Goal: Information Seeking & Learning: Learn about a topic

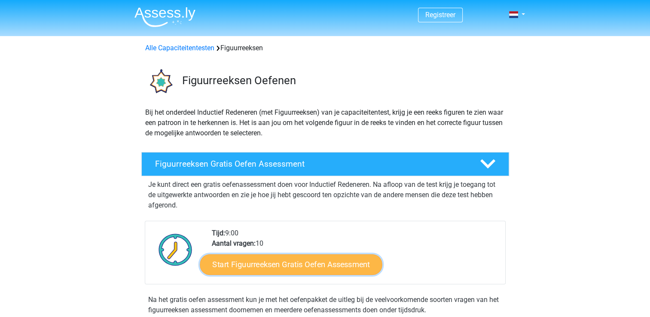
click at [260, 261] on link "Start Figuurreeksen Gratis Oefen Assessment" at bounding box center [291, 264] width 182 height 21
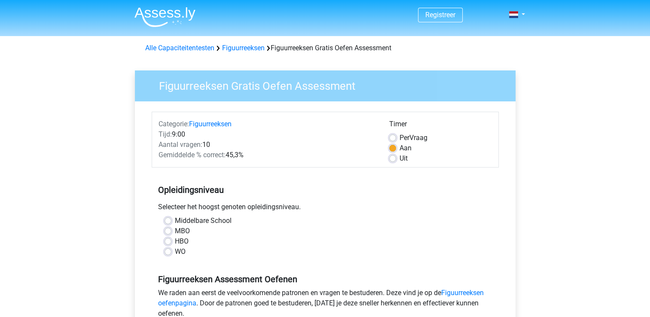
drag, startPoint x: 168, startPoint y: 241, endPoint x: 172, endPoint y: 240, distance: 4.8
click at [175, 241] on label "HBO" at bounding box center [182, 241] width 14 height 10
click at [170, 241] on input "HBO" at bounding box center [167, 240] width 7 height 9
radio input "true"
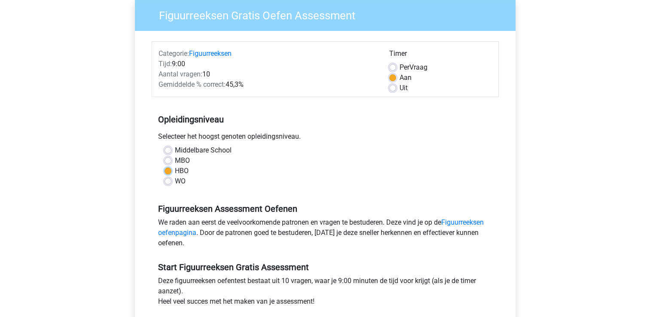
scroll to position [86, 0]
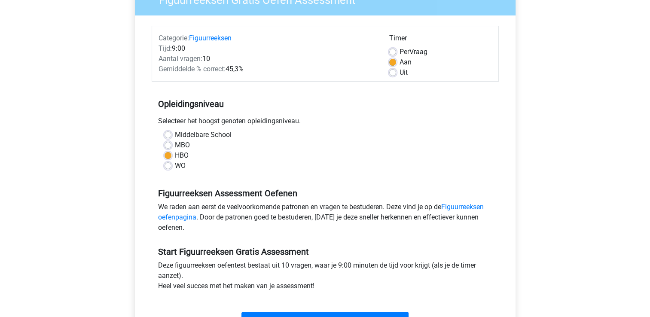
click at [175, 143] on label "MBO" at bounding box center [182, 145] width 15 height 10
click at [168, 143] on input "MBO" at bounding box center [167, 144] width 7 height 9
radio input "true"
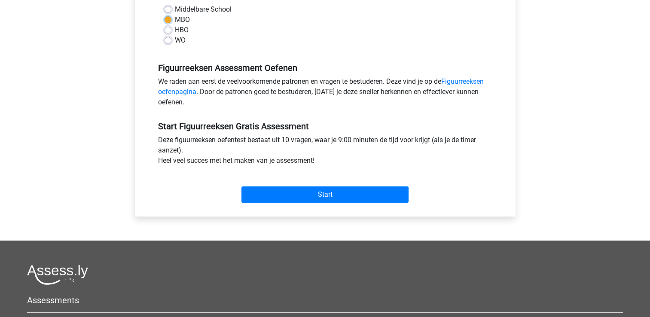
scroll to position [215, 0]
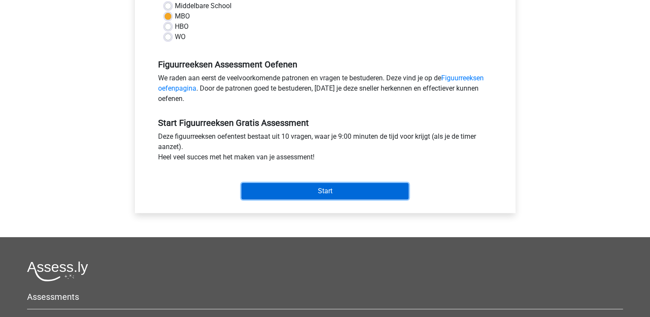
click at [298, 193] on input "Start" at bounding box center [324, 191] width 167 height 16
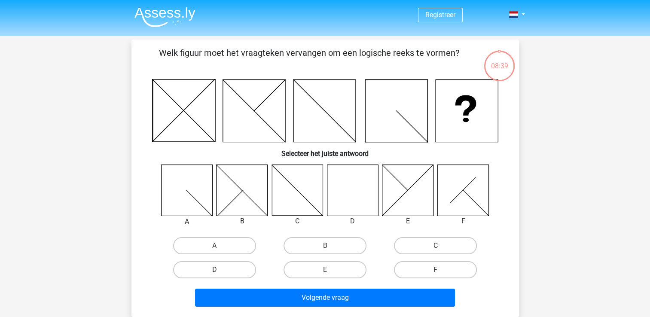
click at [245, 269] on label "D" at bounding box center [214, 269] width 83 height 17
click at [220, 270] on input "D" at bounding box center [217, 273] width 6 height 6
radio input "true"
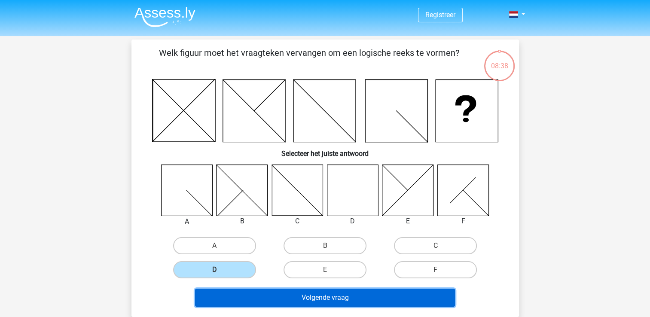
click at [293, 298] on button "Volgende vraag" at bounding box center [325, 298] width 260 height 18
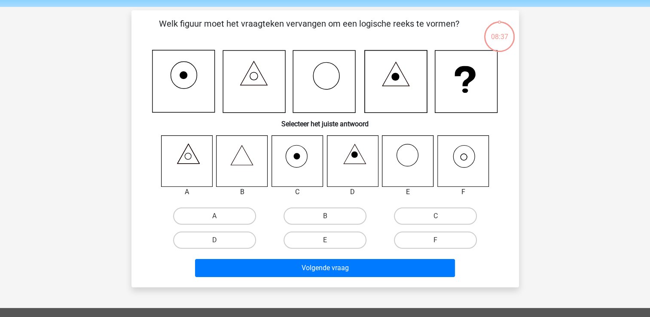
scroll to position [40, 0]
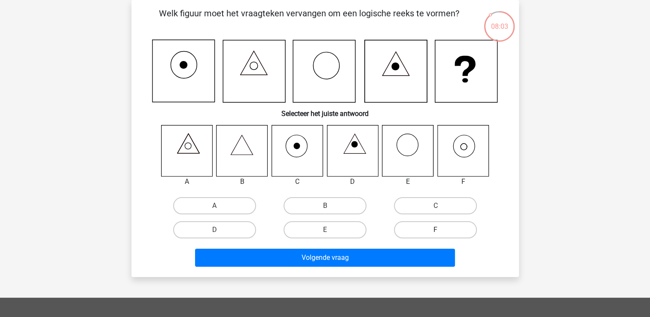
click at [454, 226] on label "F" at bounding box center [435, 229] width 83 height 17
click at [441, 230] on input "F" at bounding box center [439, 233] width 6 height 6
radio input "true"
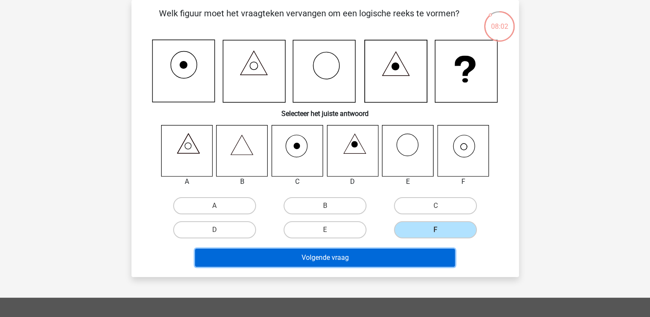
click at [404, 259] on button "Volgende vraag" at bounding box center [325, 258] width 260 height 18
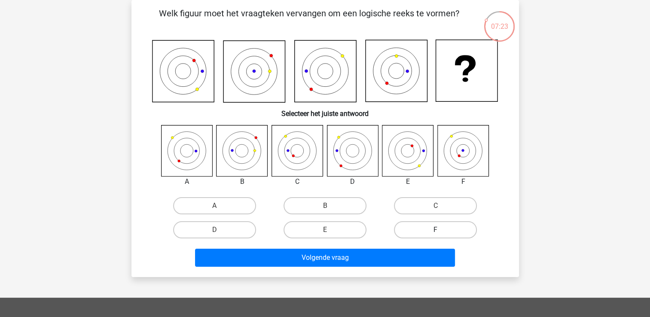
click at [450, 229] on label "F" at bounding box center [435, 229] width 83 height 17
click at [441, 230] on input "F" at bounding box center [439, 233] width 6 height 6
radio input "true"
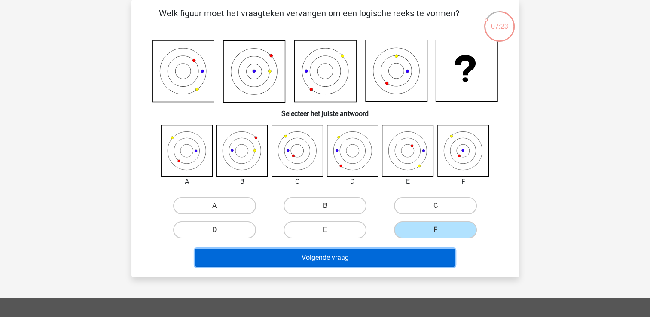
click at [411, 253] on button "Volgende vraag" at bounding box center [325, 258] width 260 height 18
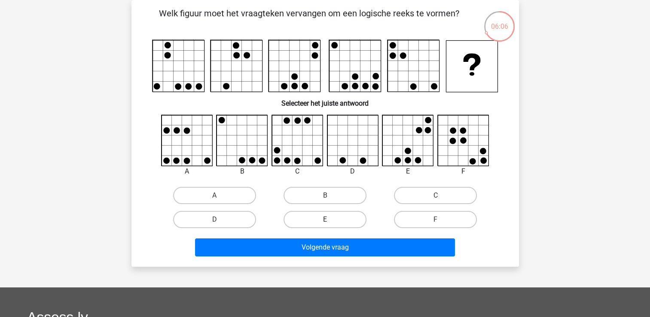
click at [342, 216] on label "E" at bounding box center [324, 219] width 83 height 17
click at [330, 219] on input "E" at bounding box center [328, 222] width 6 height 6
radio input "true"
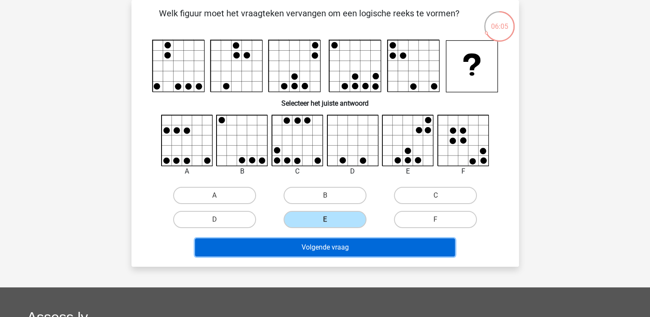
click at [359, 247] on button "Volgende vraag" at bounding box center [325, 247] width 260 height 18
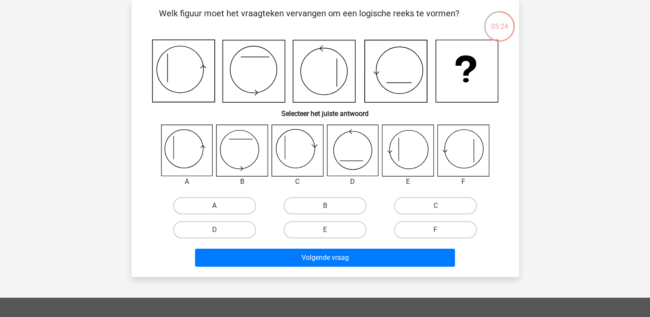
click at [210, 204] on label "A" at bounding box center [214, 205] width 83 height 17
click at [214, 206] on input "A" at bounding box center [217, 209] width 6 height 6
radio input "true"
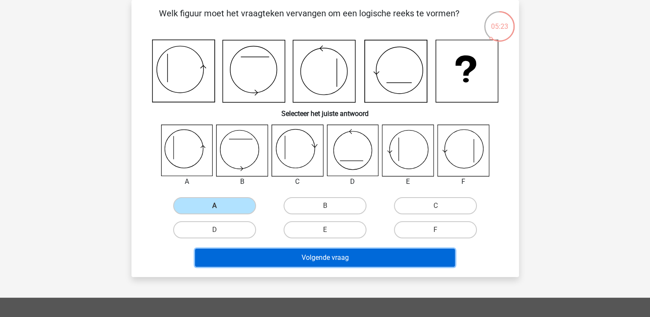
click at [300, 257] on button "Volgende vraag" at bounding box center [325, 258] width 260 height 18
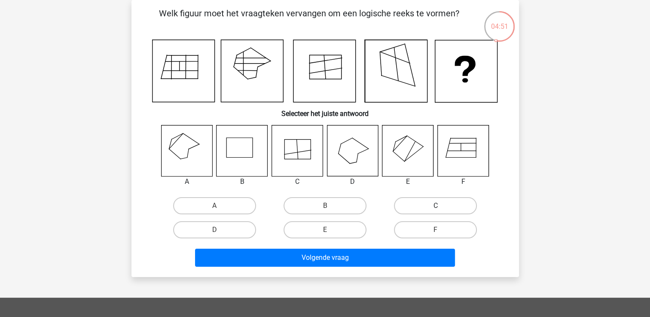
click at [420, 207] on label "C" at bounding box center [435, 205] width 83 height 17
click at [436, 207] on input "C" at bounding box center [439, 209] width 6 height 6
radio input "true"
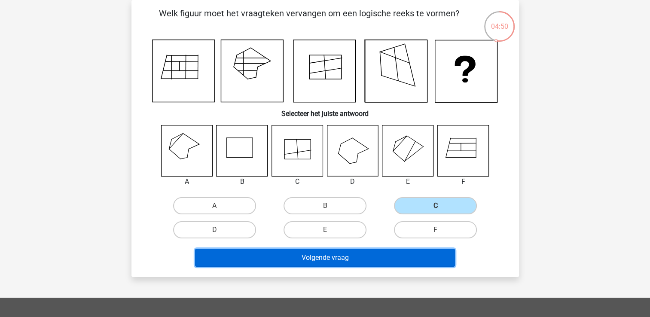
click at [390, 259] on button "Volgende vraag" at bounding box center [325, 258] width 260 height 18
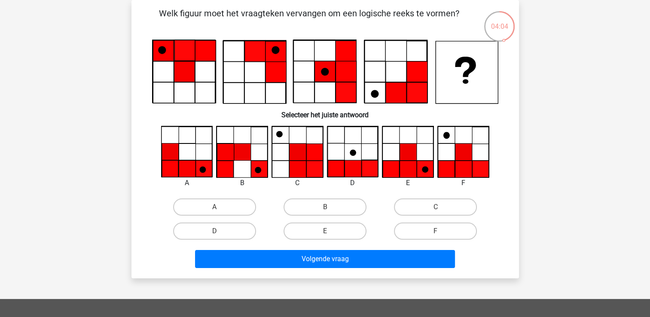
click at [438, 232] on input "F" at bounding box center [439, 234] width 6 height 6
radio input "true"
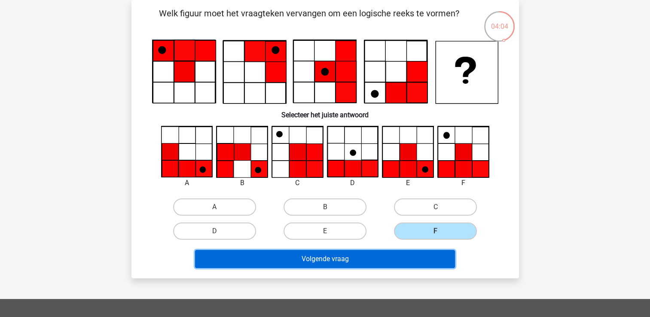
click at [419, 253] on button "Volgende vraag" at bounding box center [325, 259] width 260 height 18
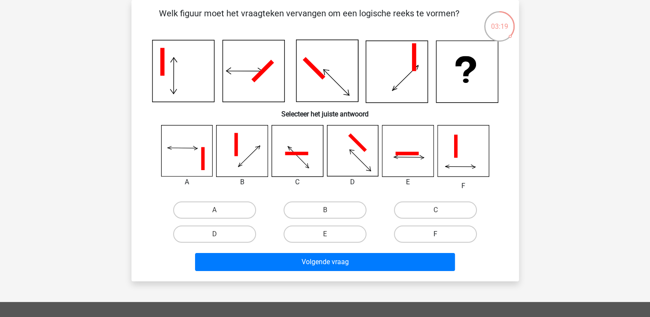
click at [451, 232] on label "F" at bounding box center [435, 233] width 83 height 17
click at [441, 234] on input "F" at bounding box center [439, 237] width 6 height 6
radio input "true"
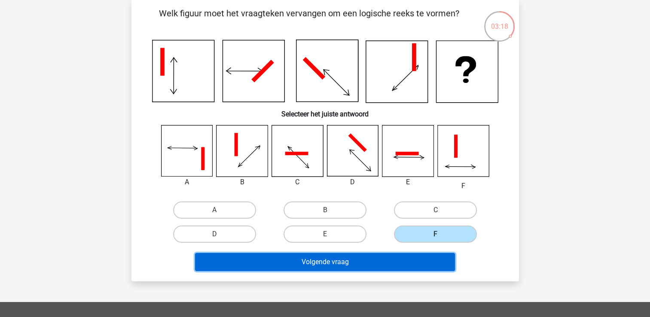
click at [417, 259] on button "Volgende vraag" at bounding box center [325, 262] width 260 height 18
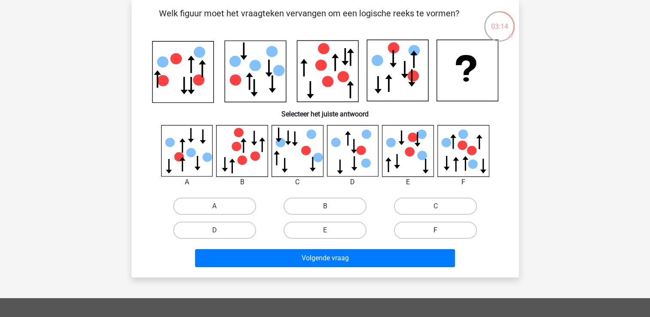
click at [429, 226] on label "F" at bounding box center [435, 230] width 83 height 17
click at [436, 230] on input "F" at bounding box center [439, 233] width 6 height 6
radio input "true"
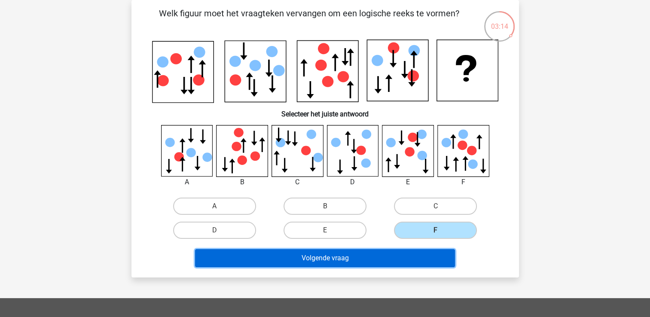
click at [423, 255] on button "Volgende vraag" at bounding box center [325, 258] width 260 height 18
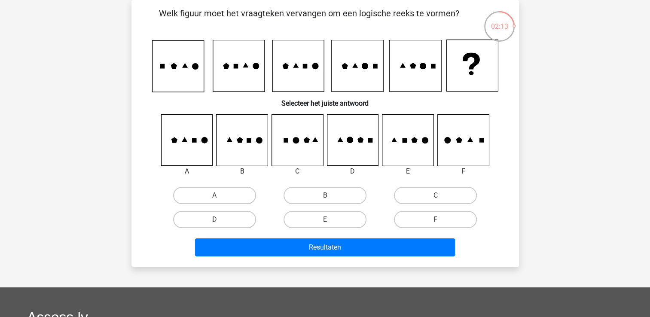
click at [356, 143] on icon at bounding box center [352, 140] width 51 height 51
click at [338, 219] on label "E" at bounding box center [324, 219] width 83 height 17
click at [330, 219] on input "E" at bounding box center [328, 222] width 6 height 6
radio input "true"
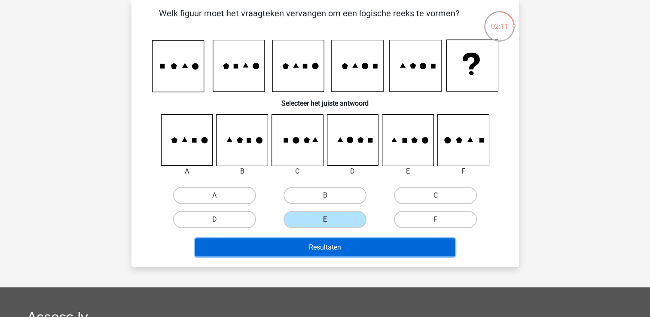
click at [351, 243] on button "Resultaten" at bounding box center [325, 247] width 260 height 18
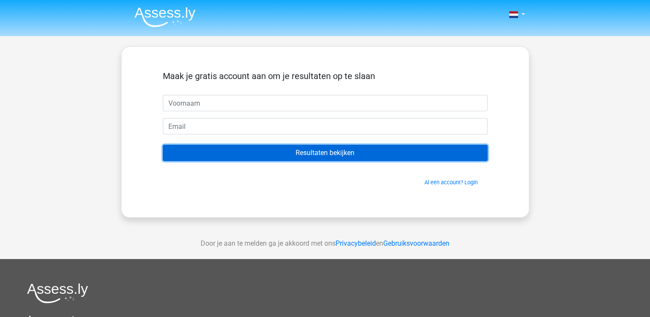
click at [325, 150] on input "Resultaten bekijken" at bounding box center [325, 153] width 325 height 16
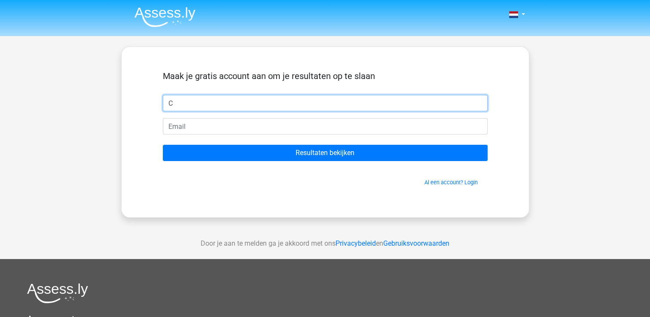
type input "C"
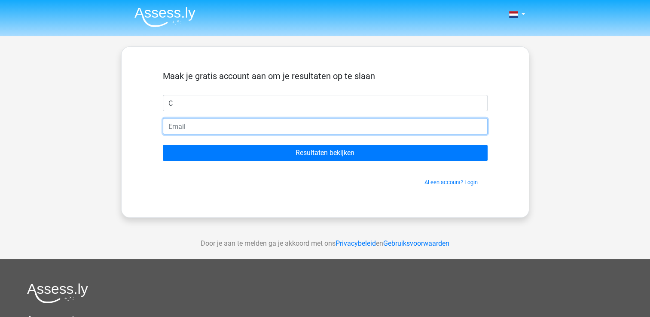
click at [207, 126] on input "email" at bounding box center [325, 126] width 325 height 16
type input "[EMAIL_ADDRESS][DOMAIN_NAME]"
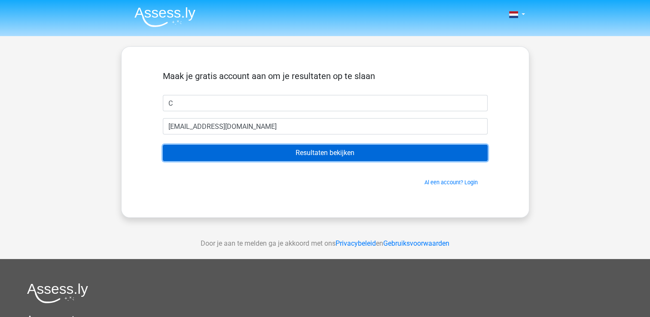
click at [254, 158] on input "Resultaten bekijken" at bounding box center [325, 153] width 325 height 16
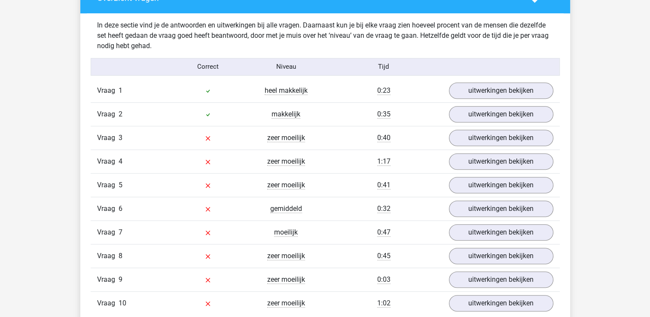
scroll to position [654, 0]
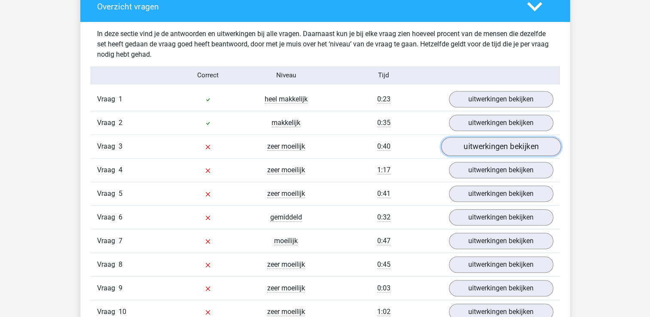
click at [497, 146] on link "uitwerkingen bekijken" at bounding box center [501, 146] width 120 height 19
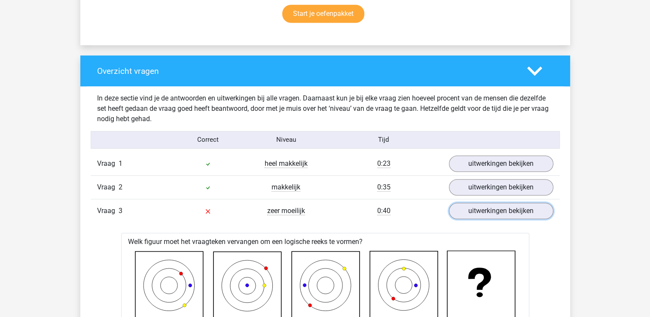
scroll to position [596, 0]
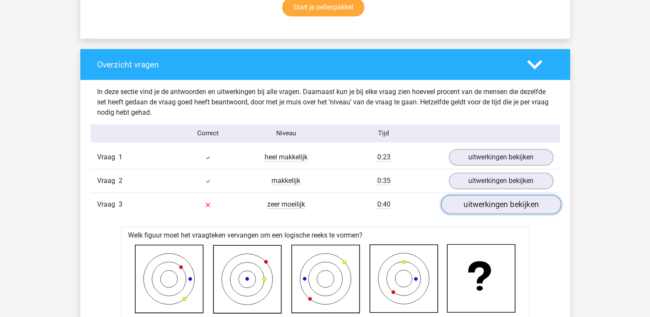
click at [519, 204] on link "uitwerkingen bekijken" at bounding box center [501, 204] width 120 height 19
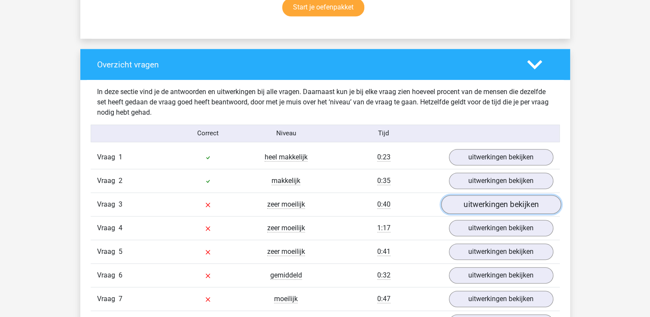
click at [517, 205] on link "uitwerkingen bekijken" at bounding box center [501, 204] width 120 height 19
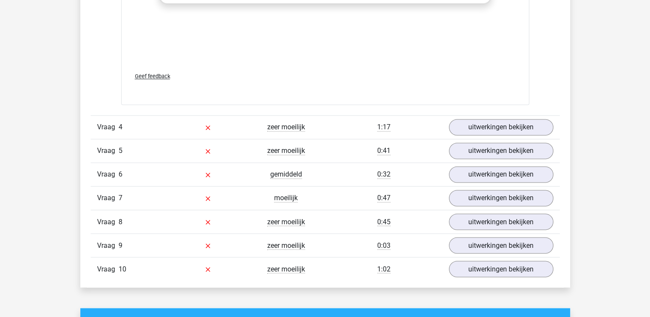
scroll to position [1421, 0]
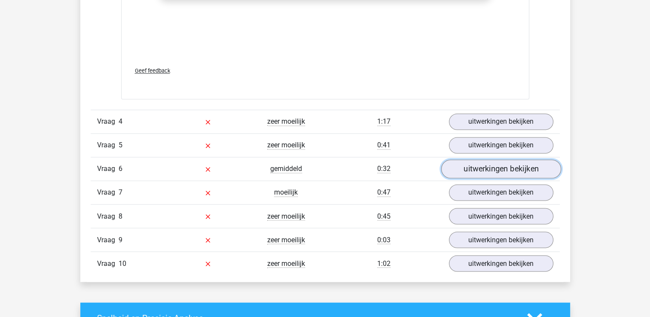
click at [515, 167] on link "uitwerkingen bekijken" at bounding box center [501, 168] width 120 height 19
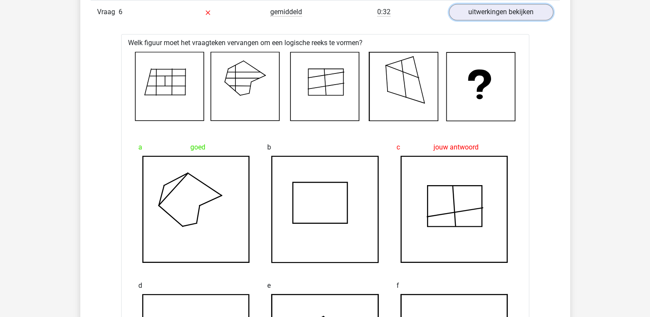
scroll to position [1593, 0]
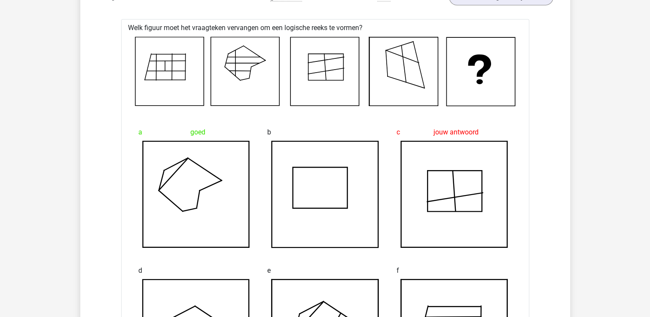
drag, startPoint x: 649, startPoint y: 174, endPoint x: 650, endPoint y: 185, distance: 10.9
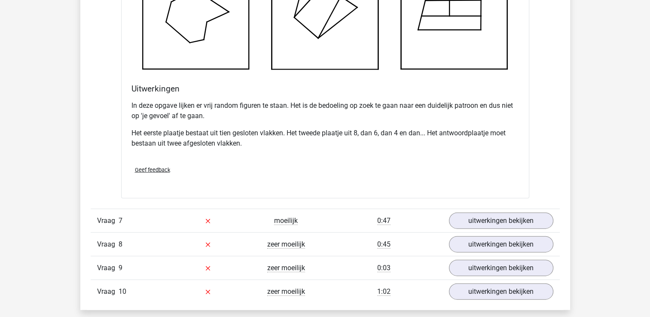
scroll to position [1906, 0]
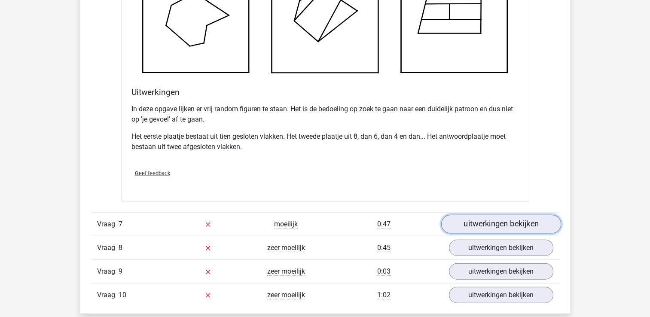
click at [547, 220] on link "uitwerkingen bekijken" at bounding box center [501, 224] width 120 height 19
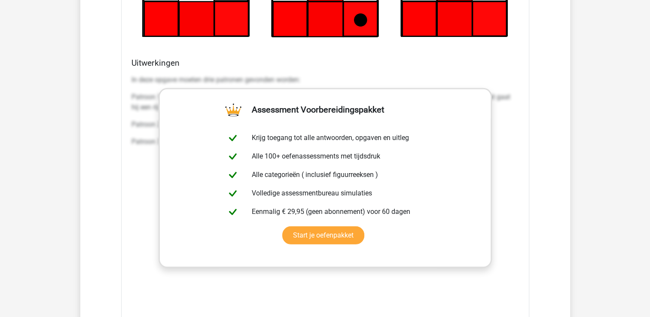
scroll to position [2478, 0]
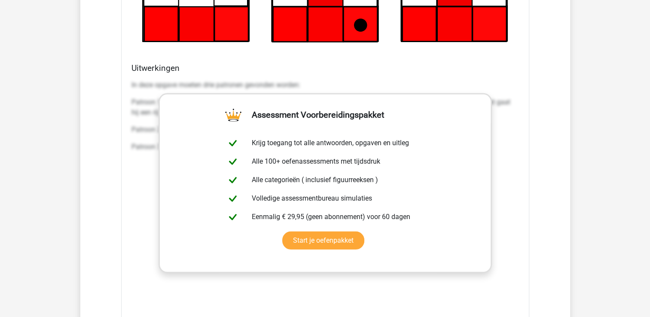
drag, startPoint x: 649, startPoint y: 206, endPoint x: 652, endPoint y: 219, distance: 13.5
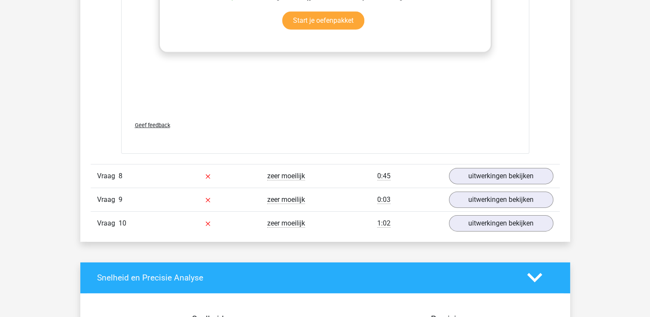
scroll to position [2773, 0]
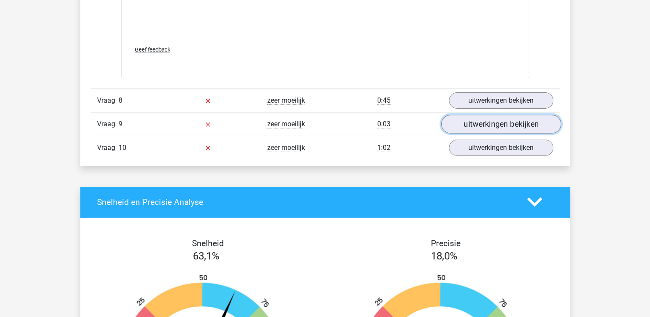
click at [529, 125] on link "uitwerkingen bekijken" at bounding box center [501, 124] width 120 height 19
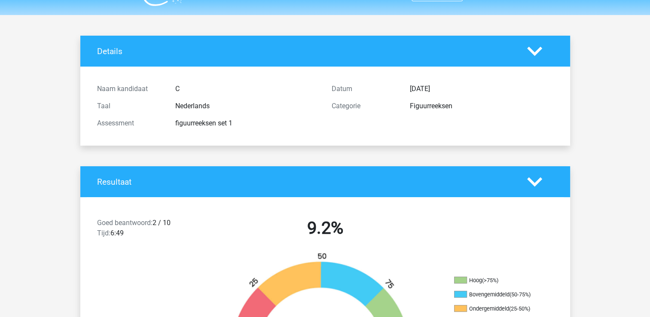
scroll to position [0, 0]
